Goal: Complete application form: Complete application form

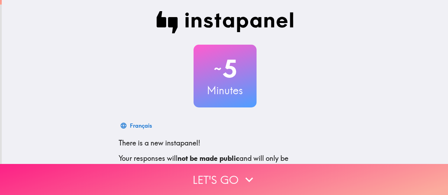
click at [216, 176] on button "Let's go" at bounding box center [224, 179] width 448 height 31
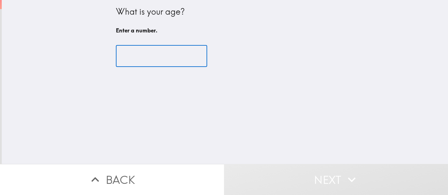
click at [179, 58] on input "number" at bounding box center [161, 56] width 91 height 22
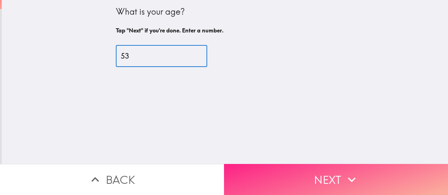
type input "53"
click at [309, 178] on button "Next" at bounding box center [336, 179] width 224 height 31
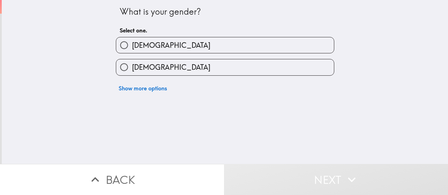
click at [171, 49] on label "[DEMOGRAPHIC_DATA]" at bounding box center [224, 45] width 217 height 16
click at [132, 49] on input "[DEMOGRAPHIC_DATA]" at bounding box center [124, 45] width 16 height 16
radio input "true"
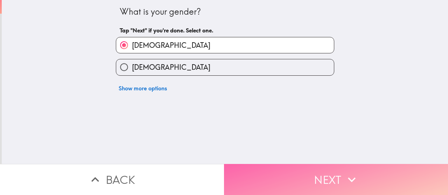
click at [305, 187] on button "Next" at bounding box center [336, 179] width 224 height 31
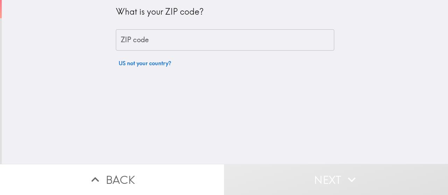
click at [158, 44] on input "ZIP code" at bounding box center [225, 40] width 218 height 22
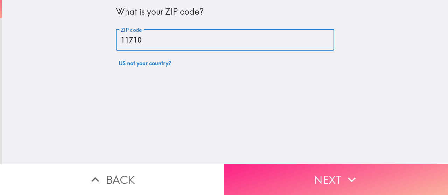
type input "11710"
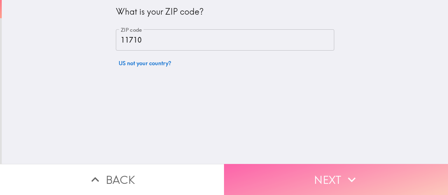
click at [290, 176] on button "Next" at bounding box center [336, 179] width 224 height 31
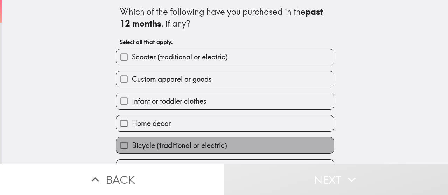
click at [184, 145] on span "Bicycle (traditional or electric)" at bounding box center [179, 146] width 95 height 10
click at [132, 145] on input "Bicycle (traditional or electric)" at bounding box center [124, 146] width 16 height 16
checkbox input "true"
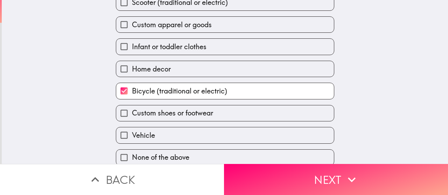
scroll to position [58, 0]
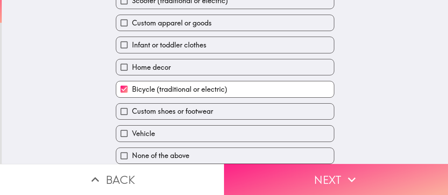
click at [270, 186] on button "Next" at bounding box center [336, 179] width 224 height 31
